Goal: Task Accomplishment & Management: Manage account settings

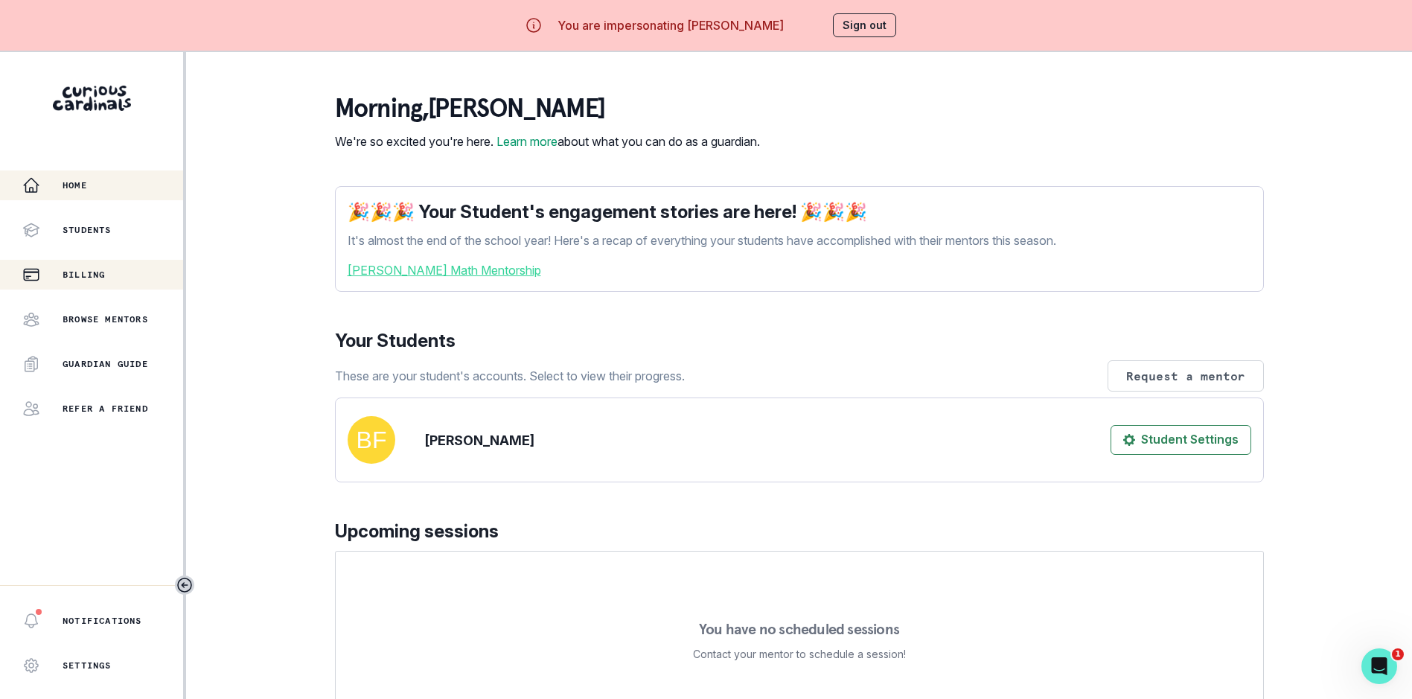
click at [103, 274] on p "Billing" at bounding box center [84, 275] width 42 height 12
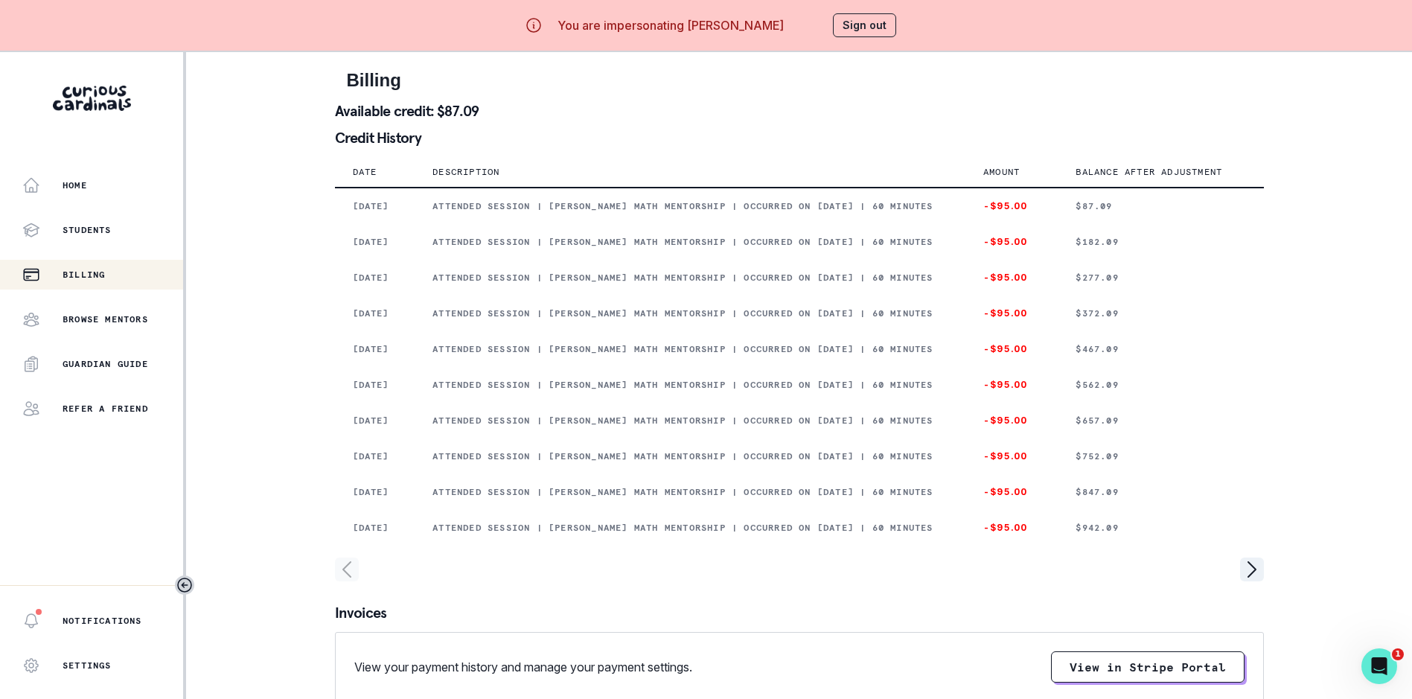
click at [878, 18] on button "Sign out" at bounding box center [864, 25] width 63 height 24
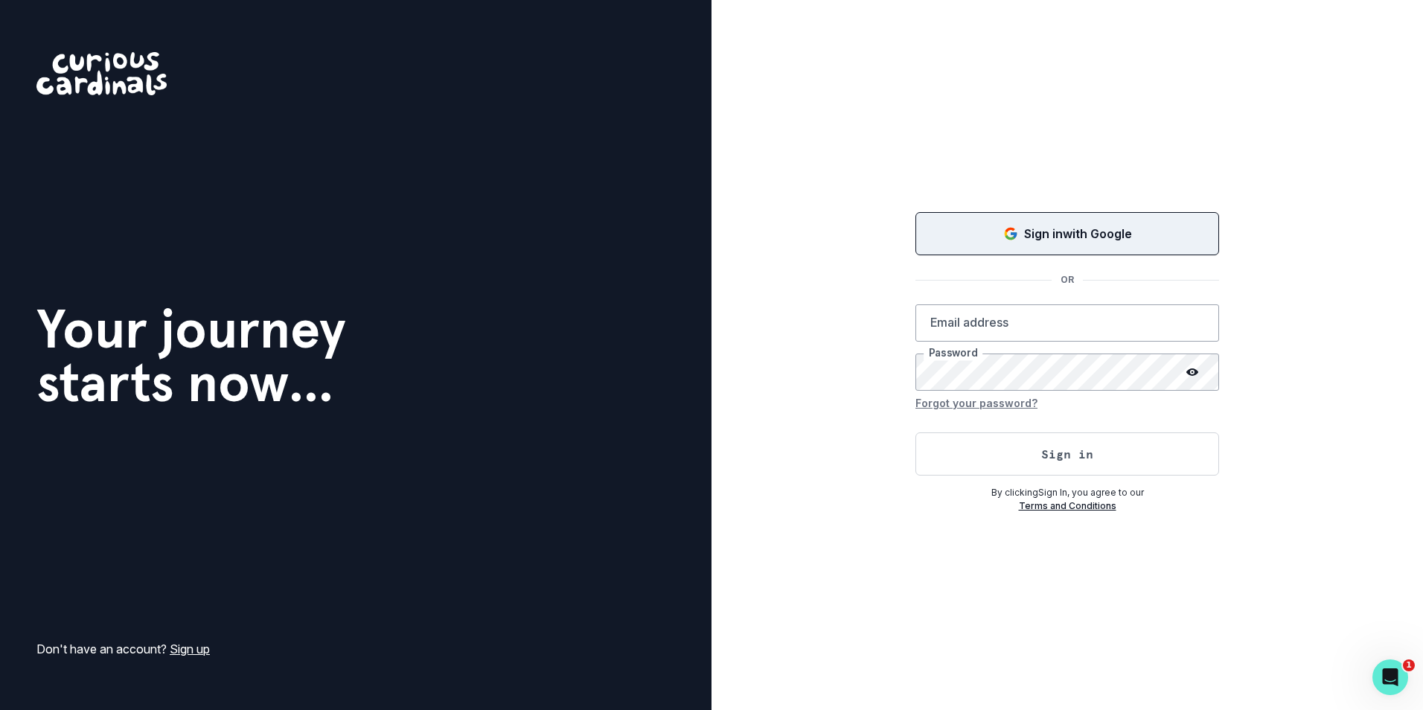
click at [985, 244] on button "Sign in with Google" at bounding box center [1068, 233] width 304 height 43
